Goal: Information Seeking & Learning: Learn about a topic

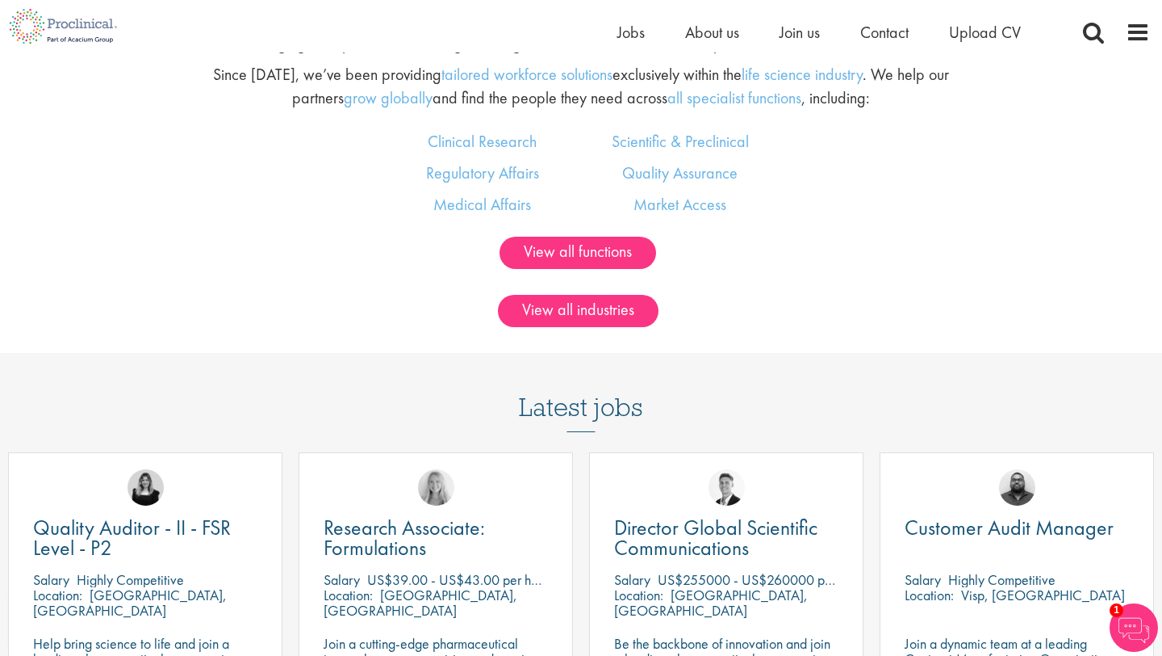
scroll to position [1185, 0]
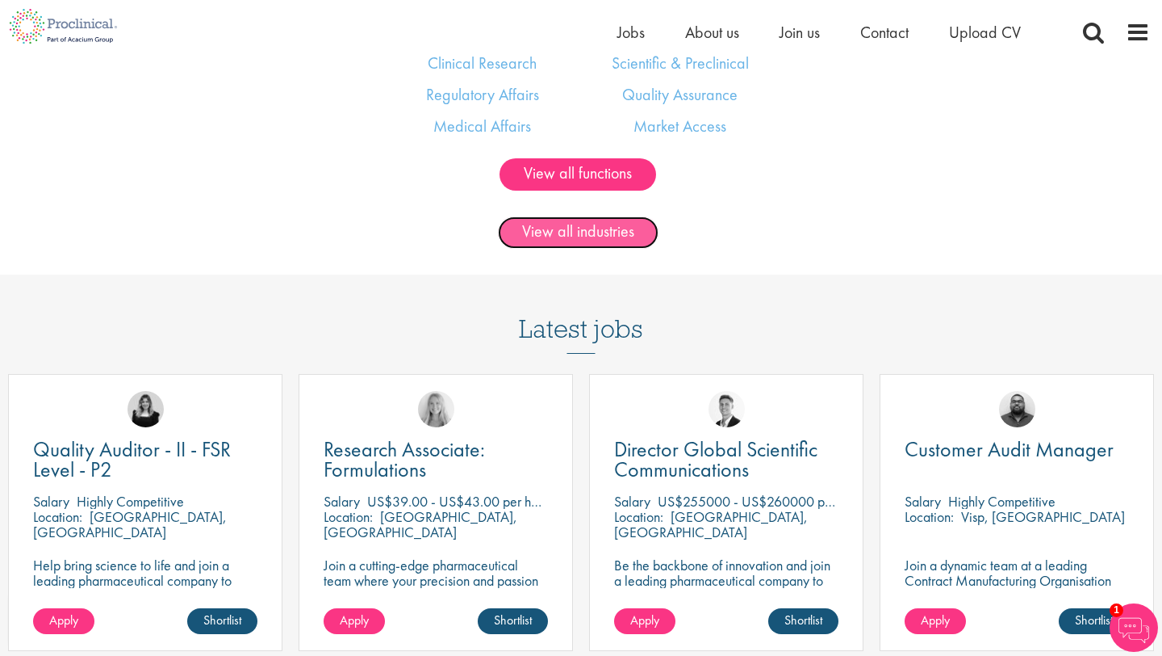
click at [530, 241] on link "View all industries" at bounding box center [578, 232] width 161 height 32
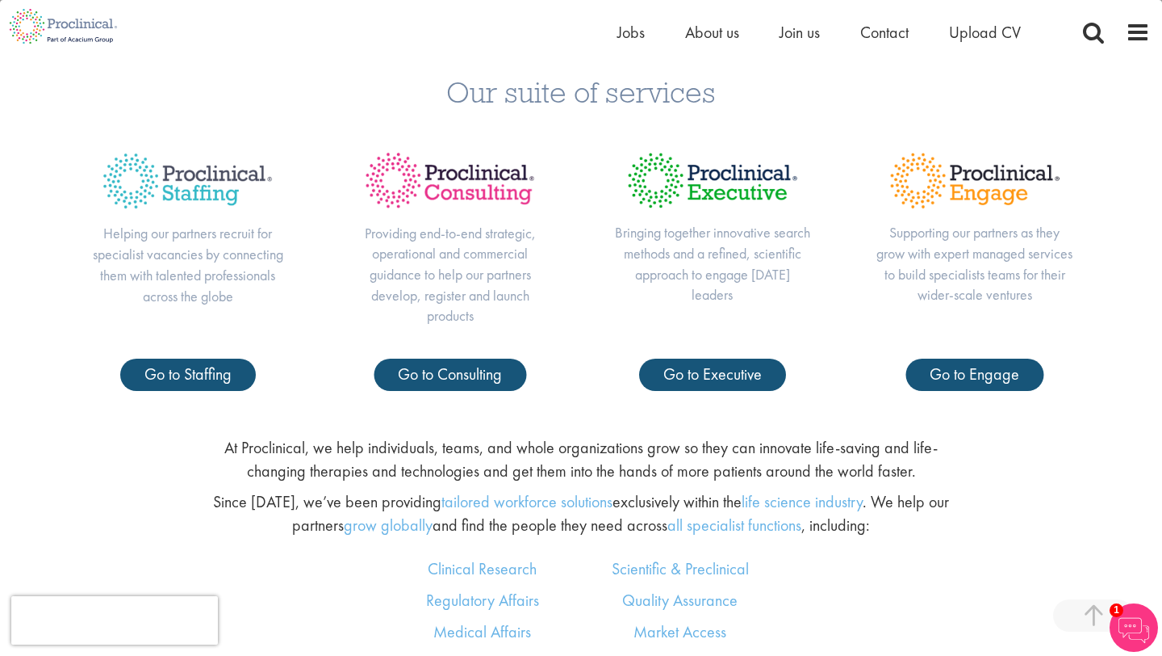
scroll to position [0, 0]
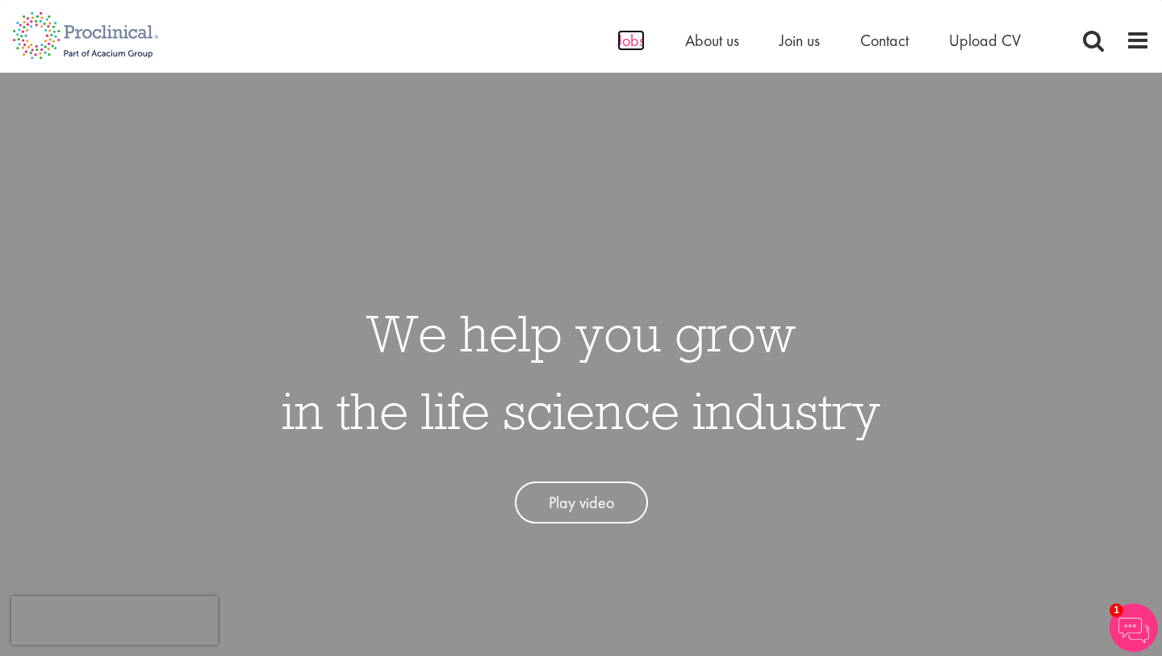
click at [628, 40] on span "Jobs" at bounding box center [631, 40] width 27 height 21
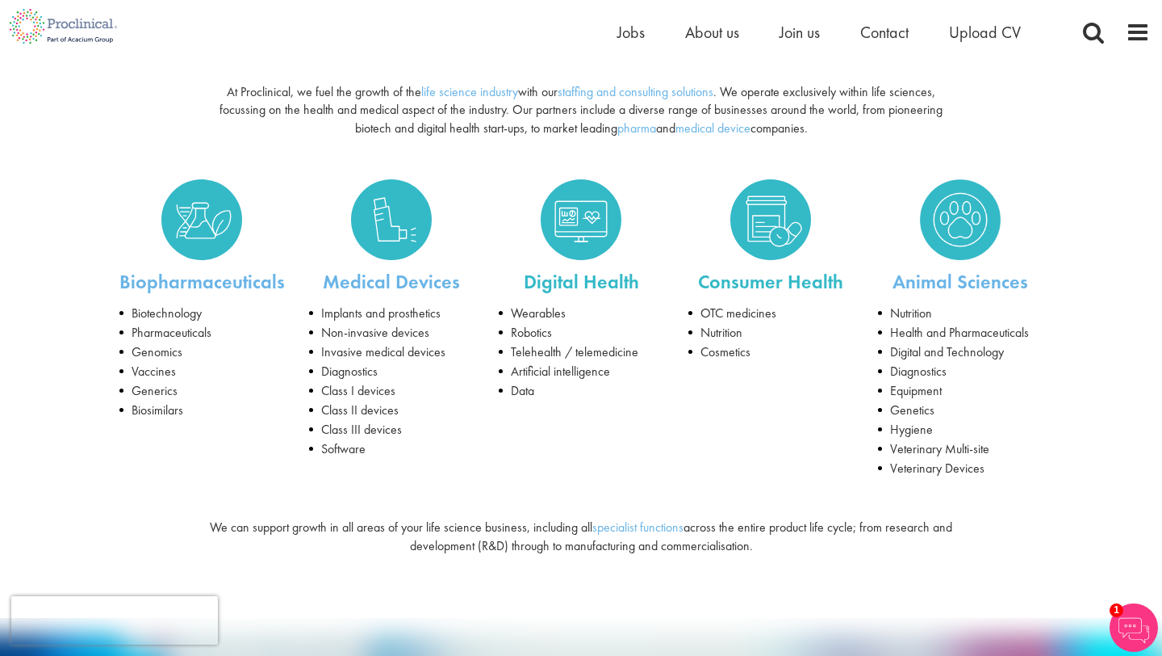
scroll to position [185, 0]
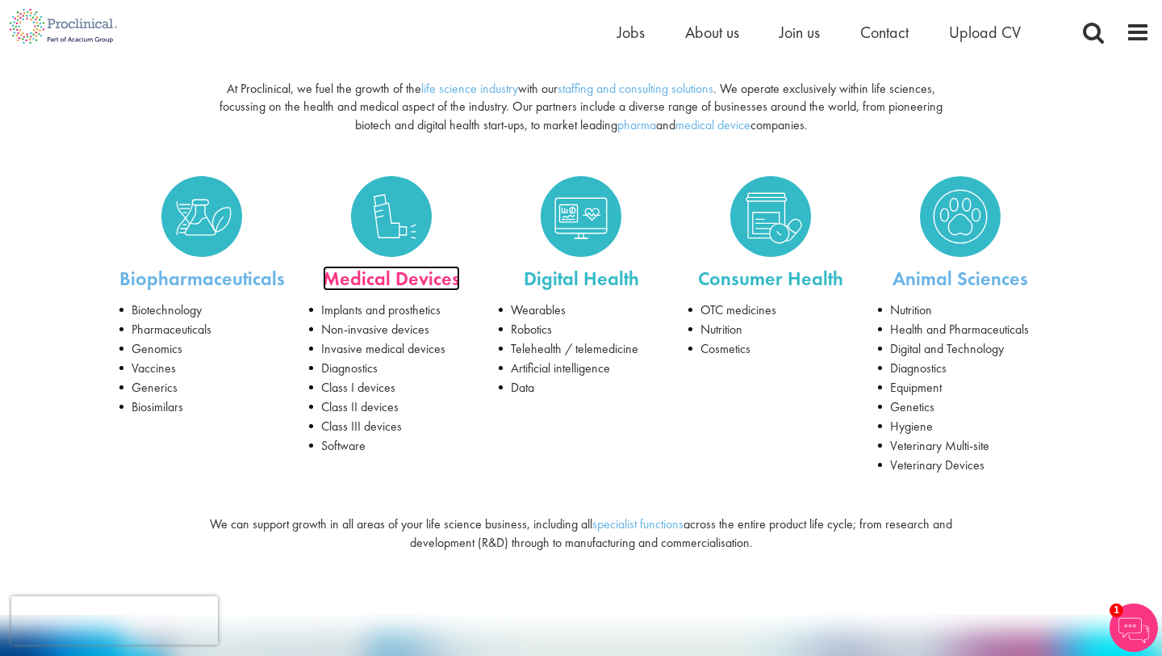
click at [409, 285] on link "Medical Devices" at bounding box center [391, 278] width 137 height 25
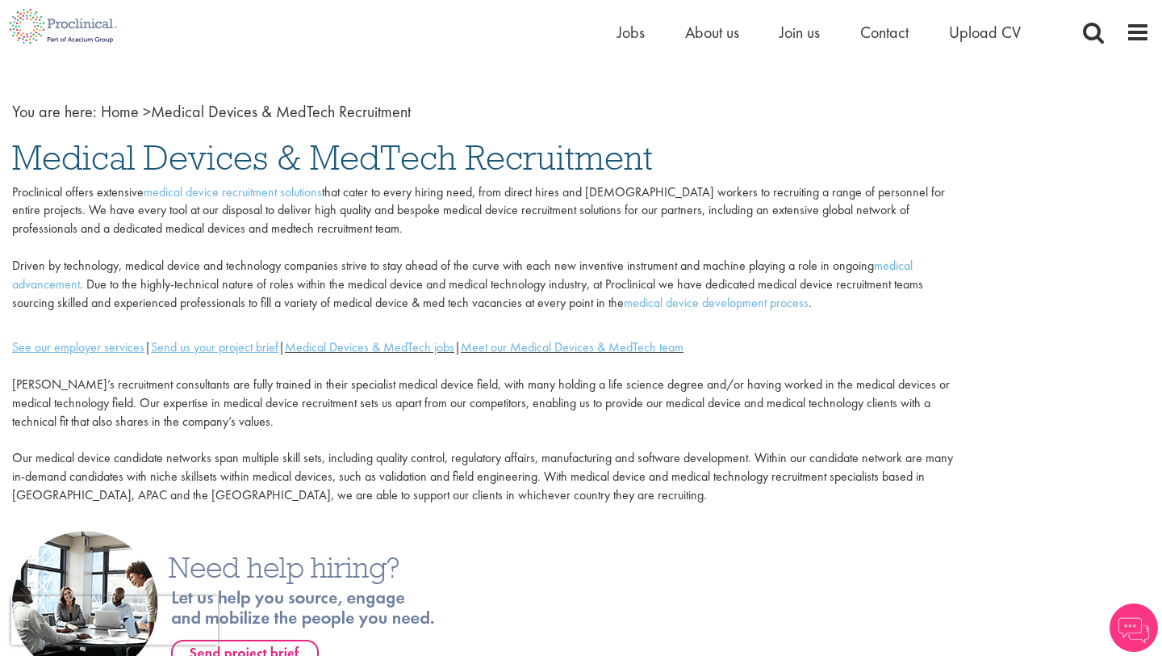
scroll to position [51, 0]
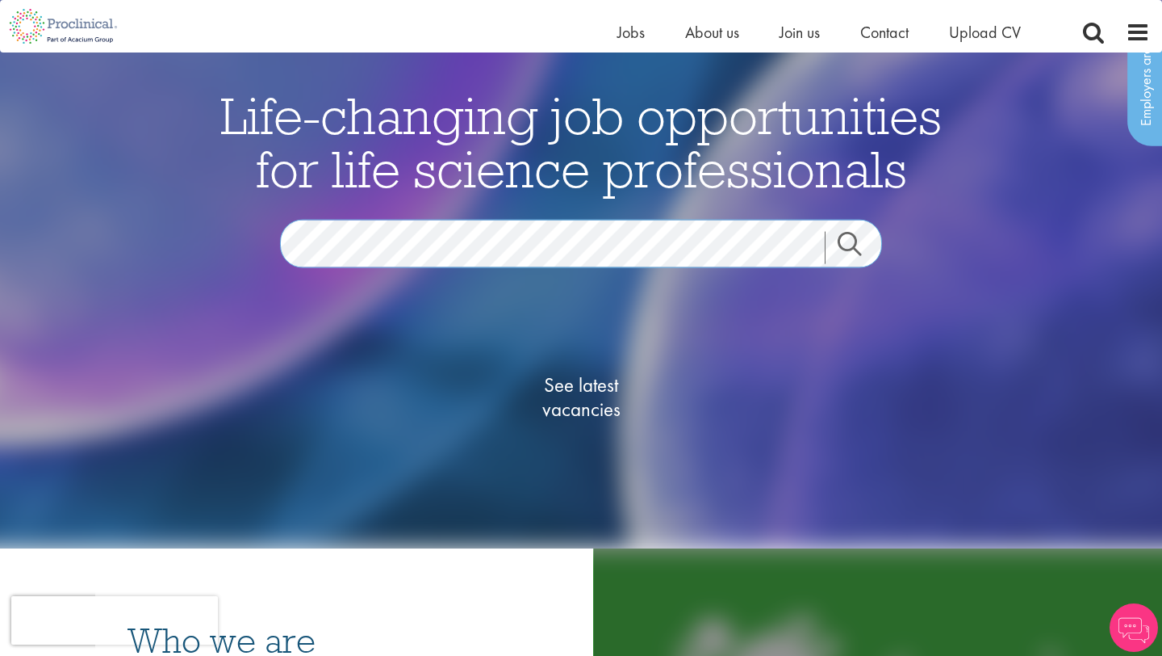
scroll to position [78, 0]
